Goal: Task Accomplishment & Management: Use online tool/utility

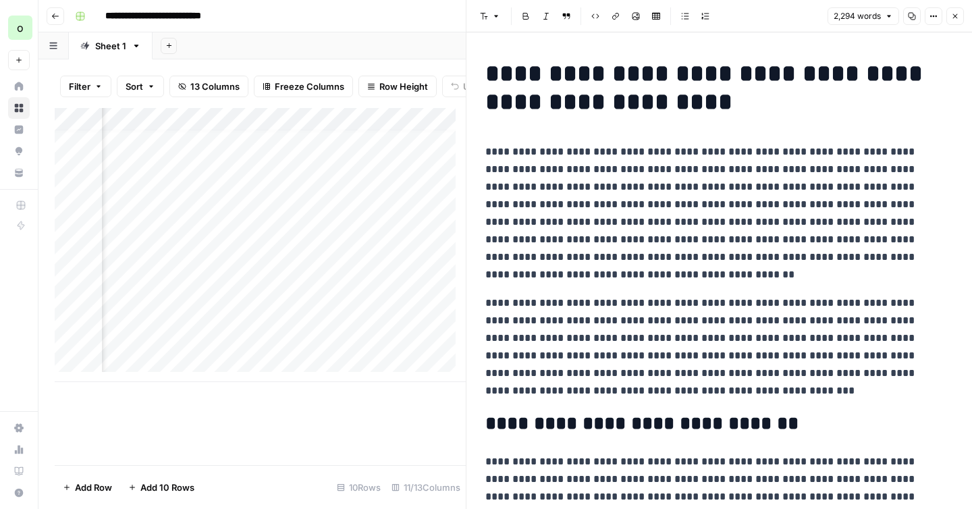
click at [961, 13] on button "Close" at bounding box center [955, 16] width 18 height 18
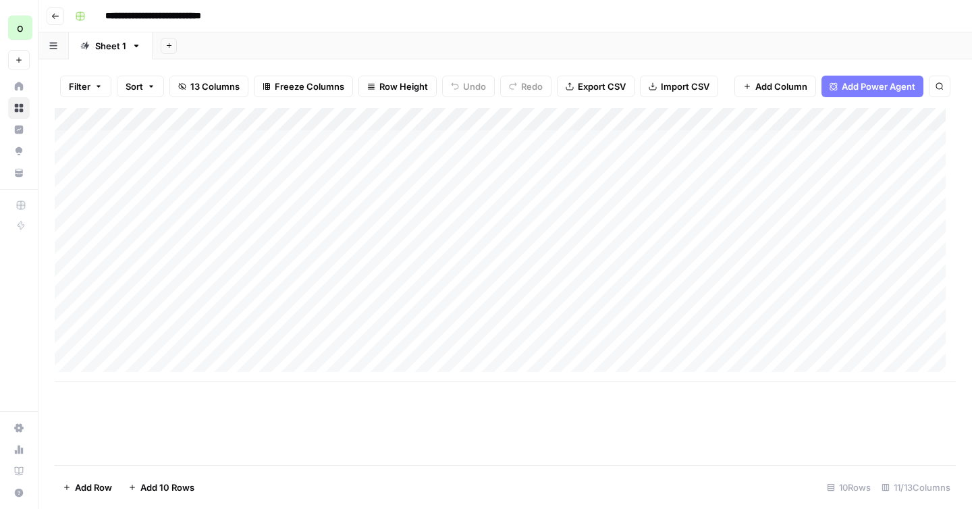
scroll to position [10, 0]
click at [157, 360] on div "Add Column" at bounding box center [505, 245] width 901 height 274
click at [137, 357] on div "Add Column" at bounding box center [505, 245] width 901 height 274
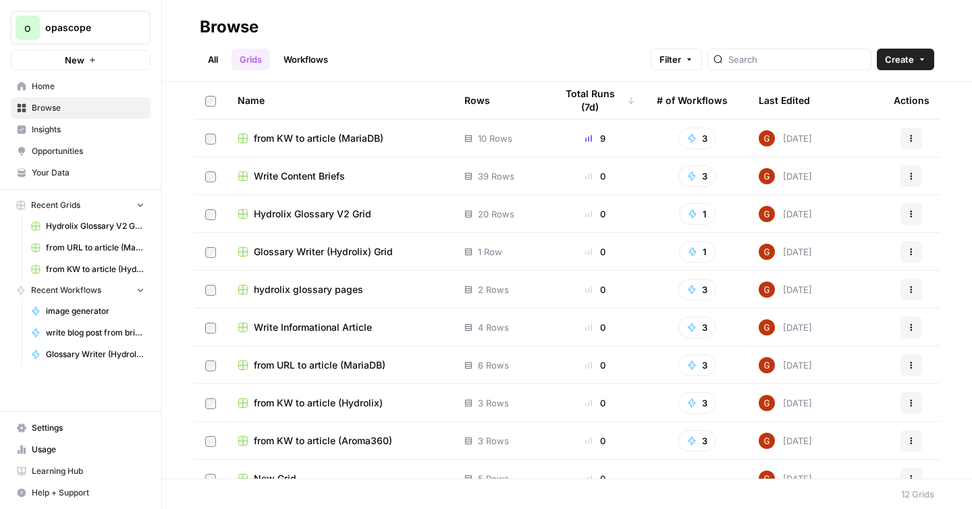
click at [326, 141] on span "from KW to article (MariaDB)" at bounding box center [319, 139] width 130 height 14
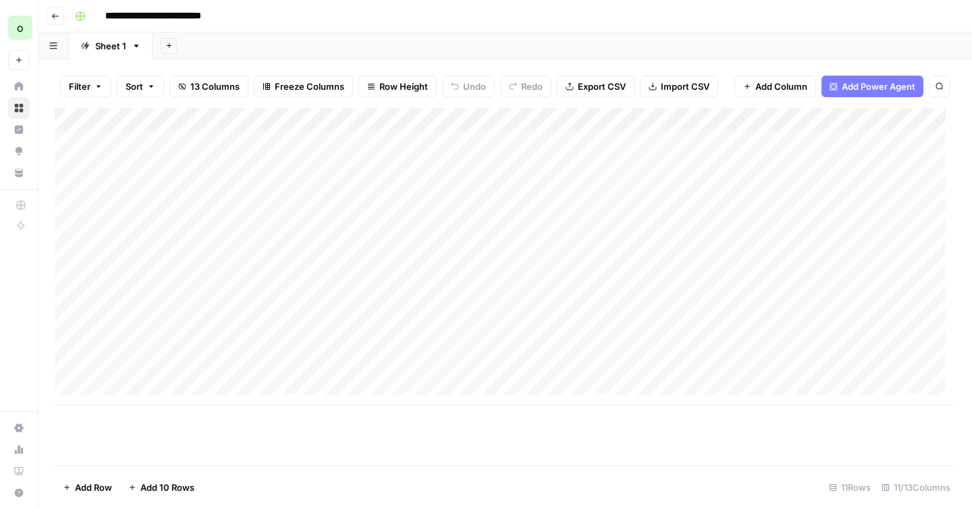
click at [182, 370] on div "Add Column" at bounding box center [505, 256] width 901 height 297
click at [165, 373] on div "Add Column" at bounding box center [505, 256] width 901 height 297
type textarea "**********"
paste textarea "**********"
type textarea "**********"
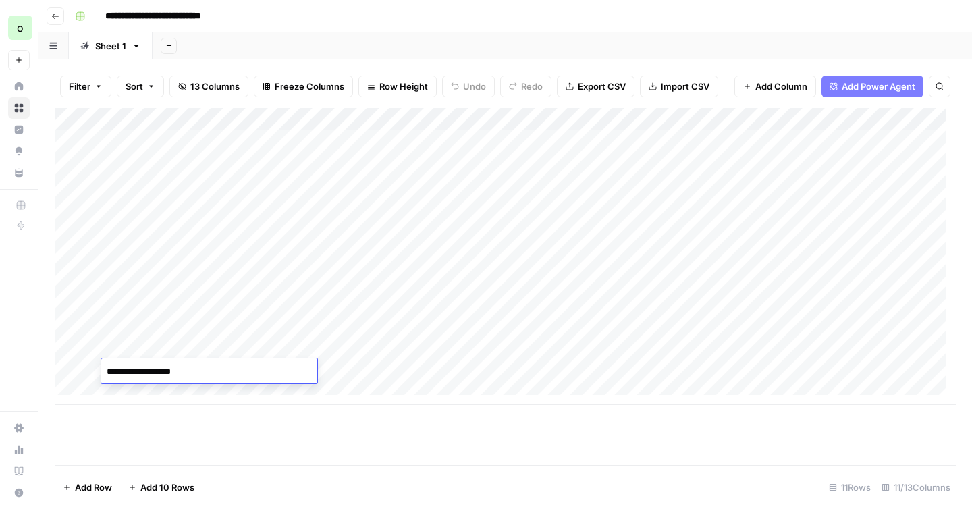
scroll to position [10, 0]
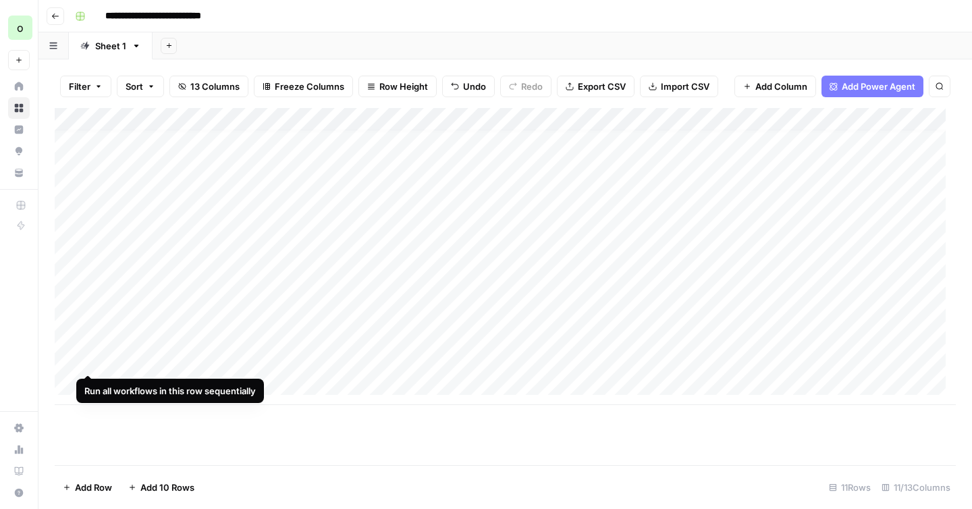
click at [90, 360] on div "Add Column" at bounding box center [505, 256] width 901 height 297
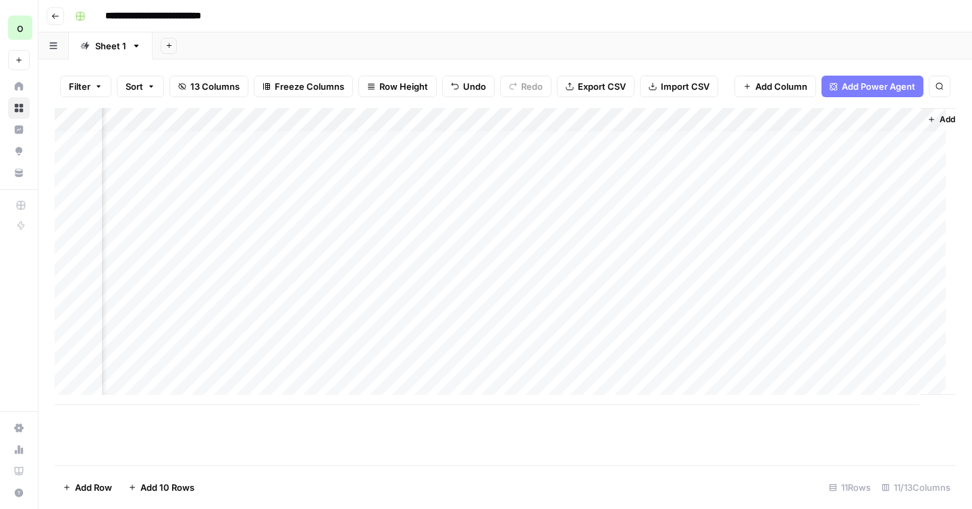
scroll to position [10, 782]
click at [479, 361] on div "Add Column" at bounding box center [505, 256] width 901 height 297
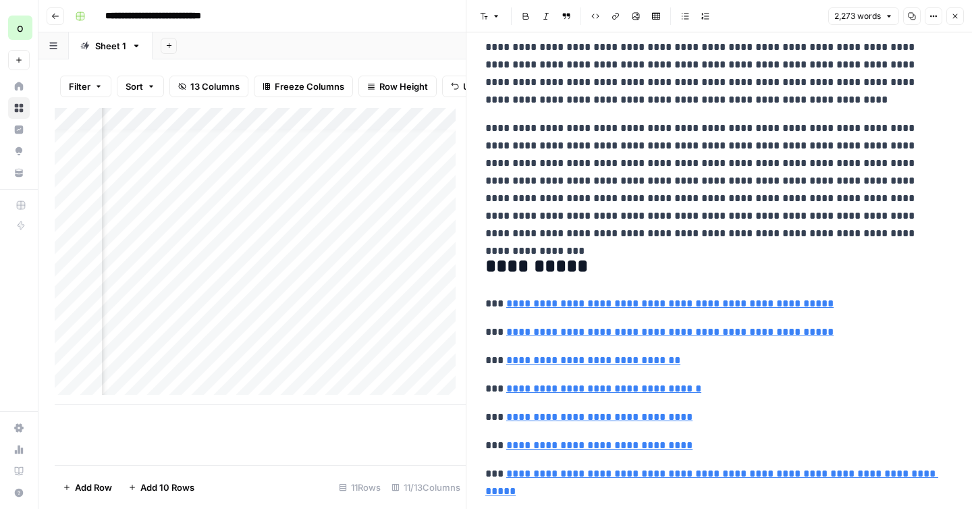
scroll to position [4262, 0]
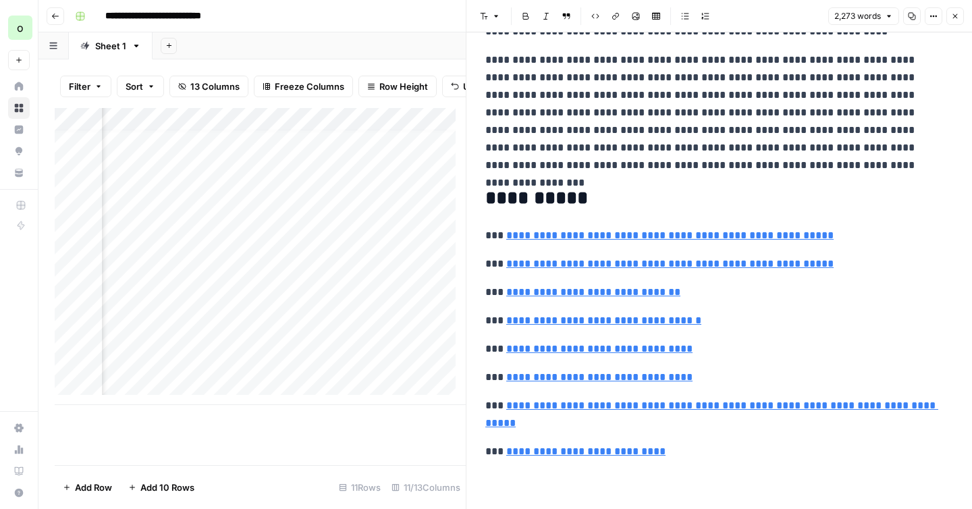
click at [913, 22] on button "Copy" at bounding box center [912, 16] width 18 height 18
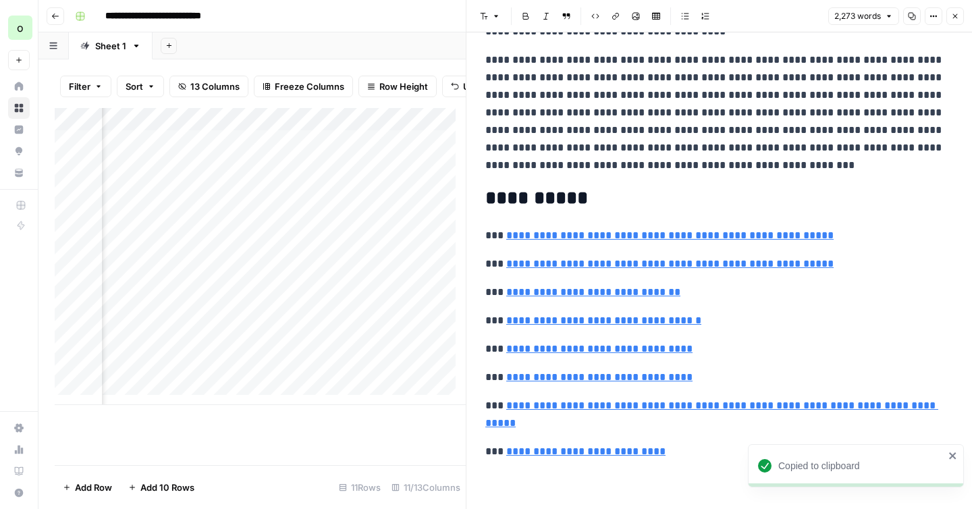
scroll to position [4192, 0]
click at [911, 11] on button "Copy" at bounding box center [912, 16] width 18 height 18
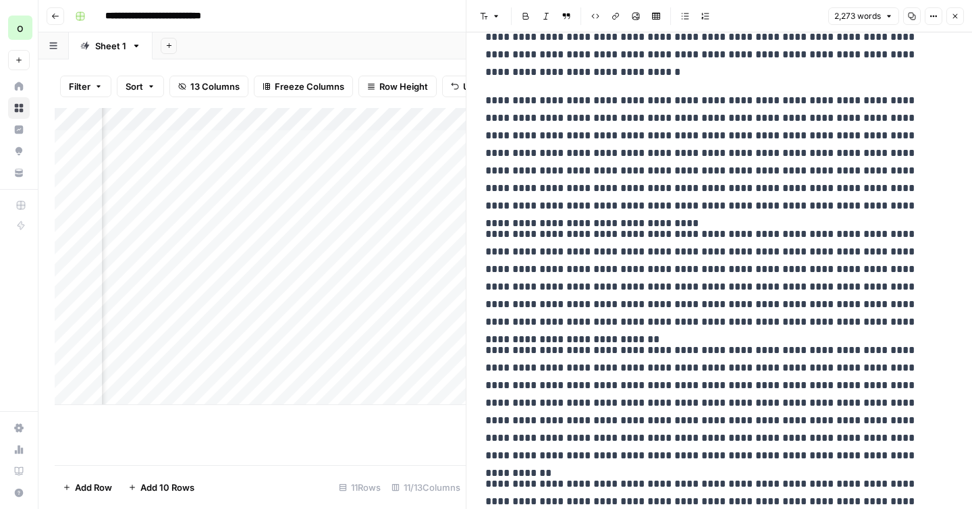
scroll to position [2894, 0]
